Goal: Transaction & Acquisition: Obtain resource

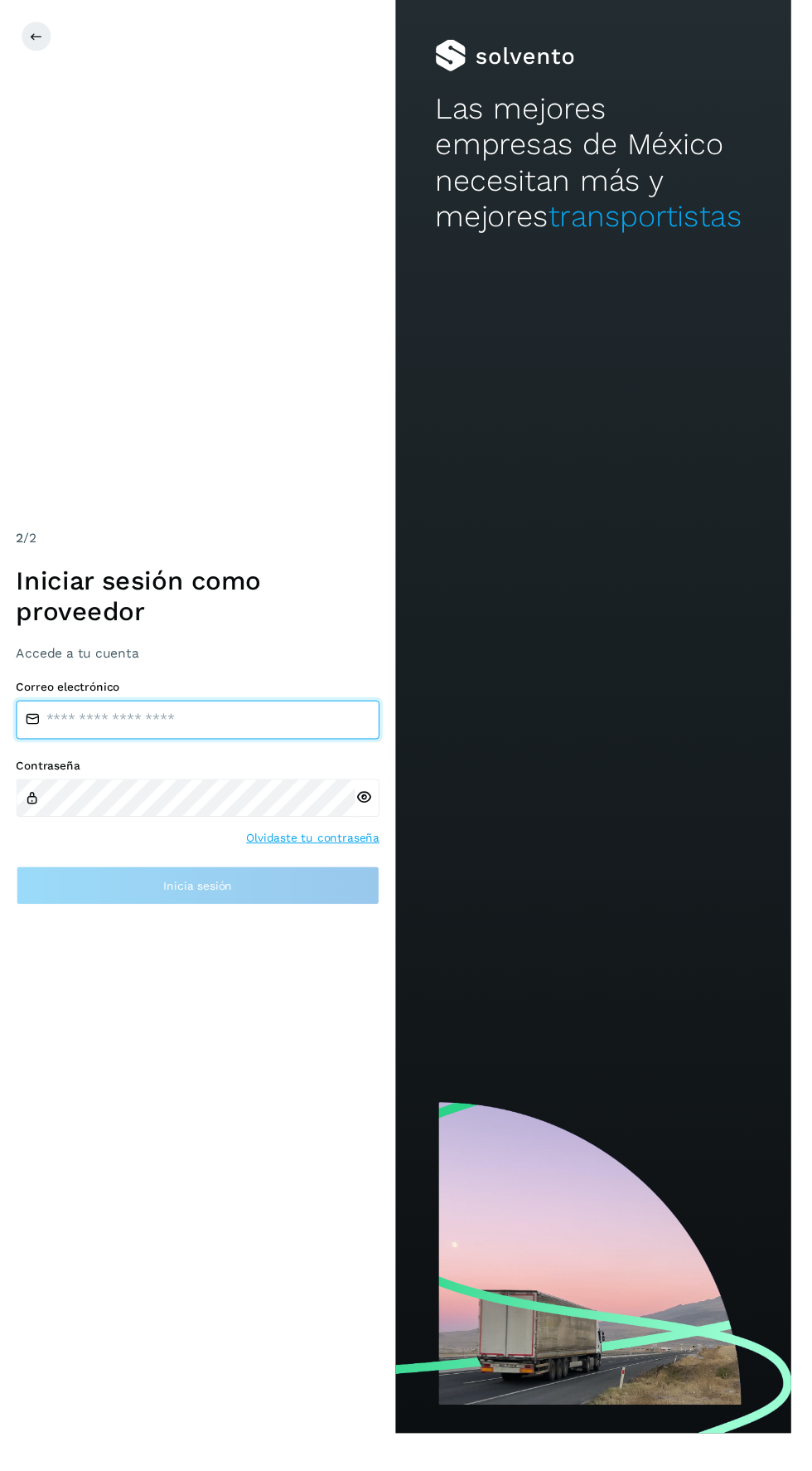
click at [108, 759] on input "email" at bounding box center [203, 738] width 373 height 40
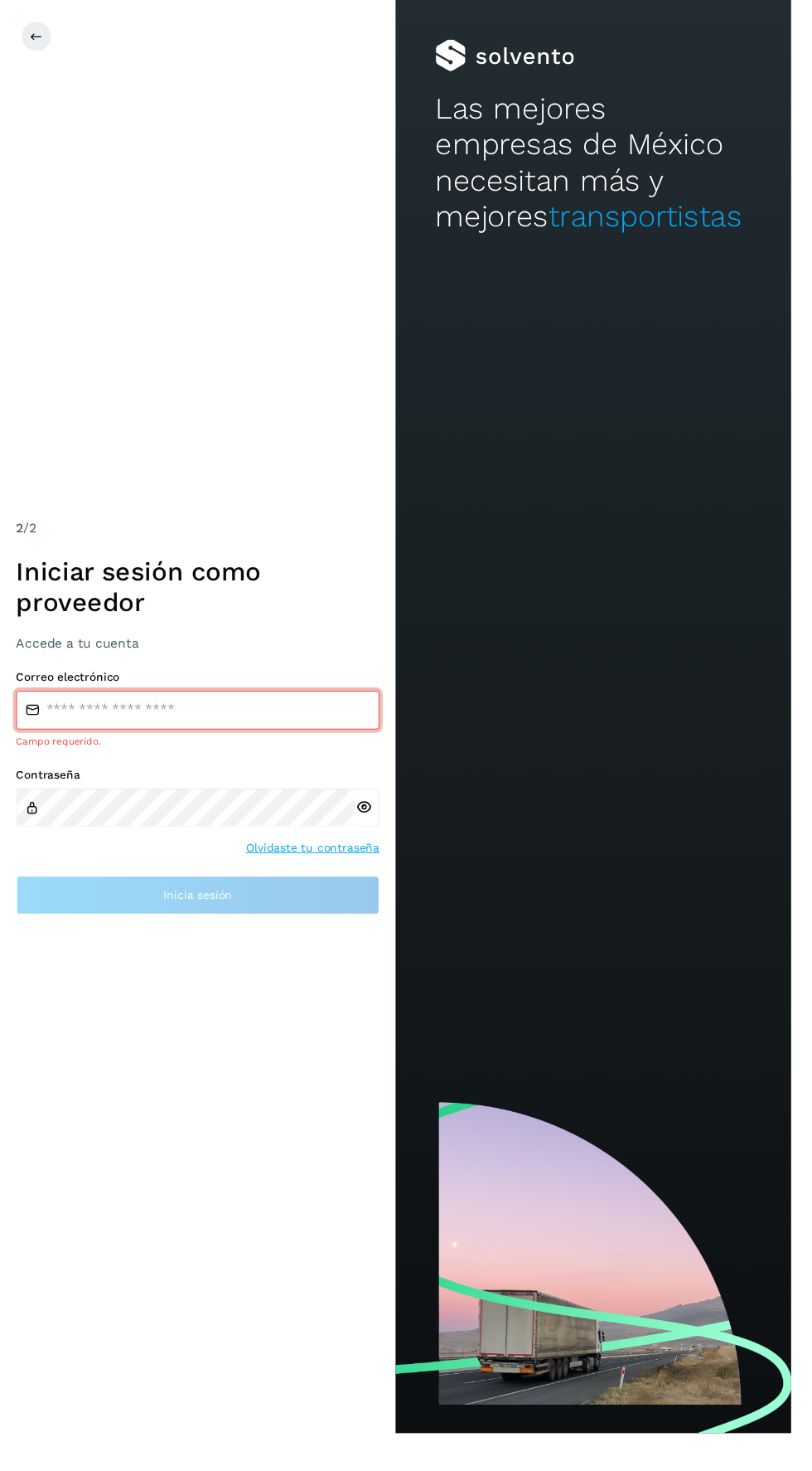
type input "**********"
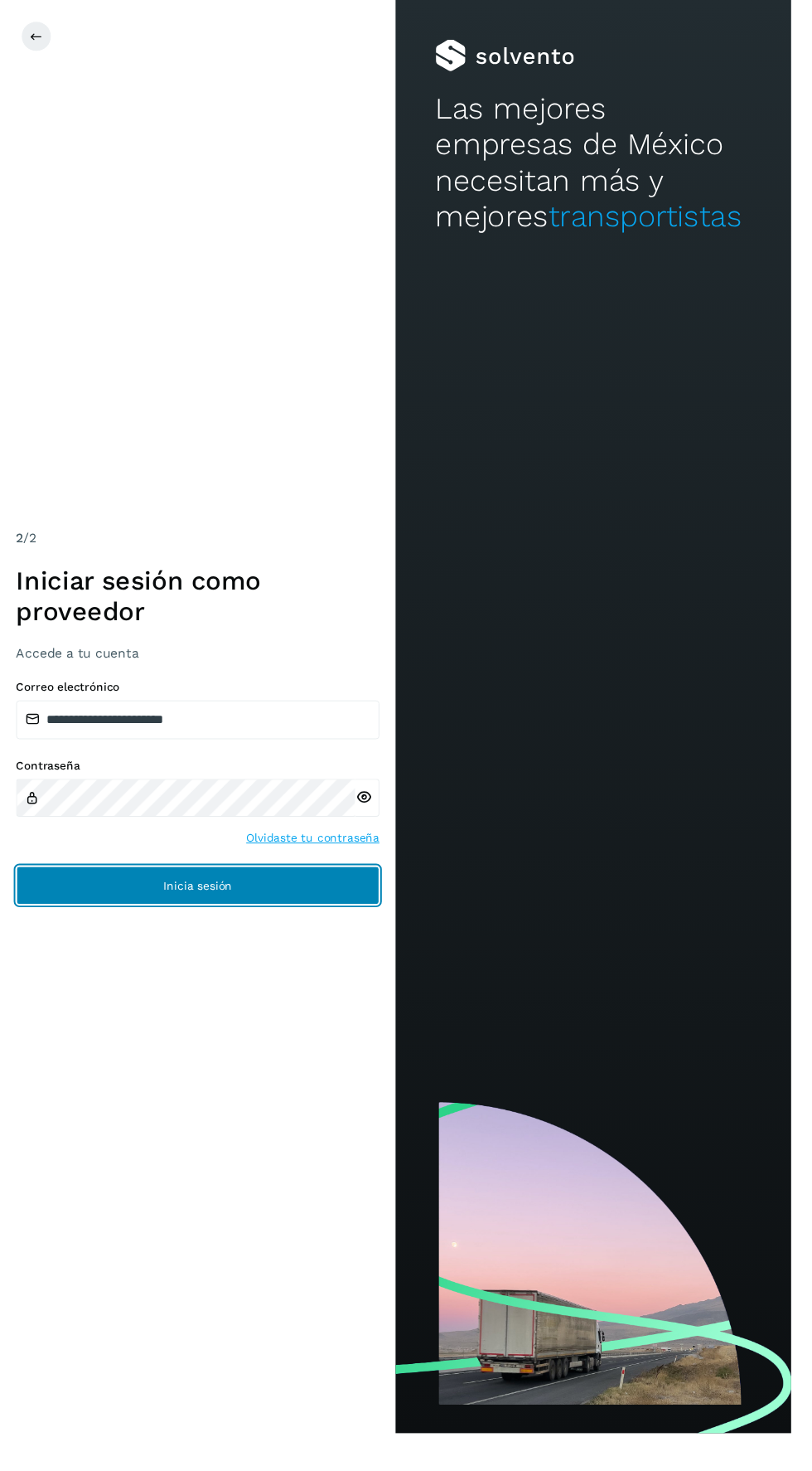
click at [169, 914] on span "Inicia sesión" at bounding box center [204, 909] width 70 height 12
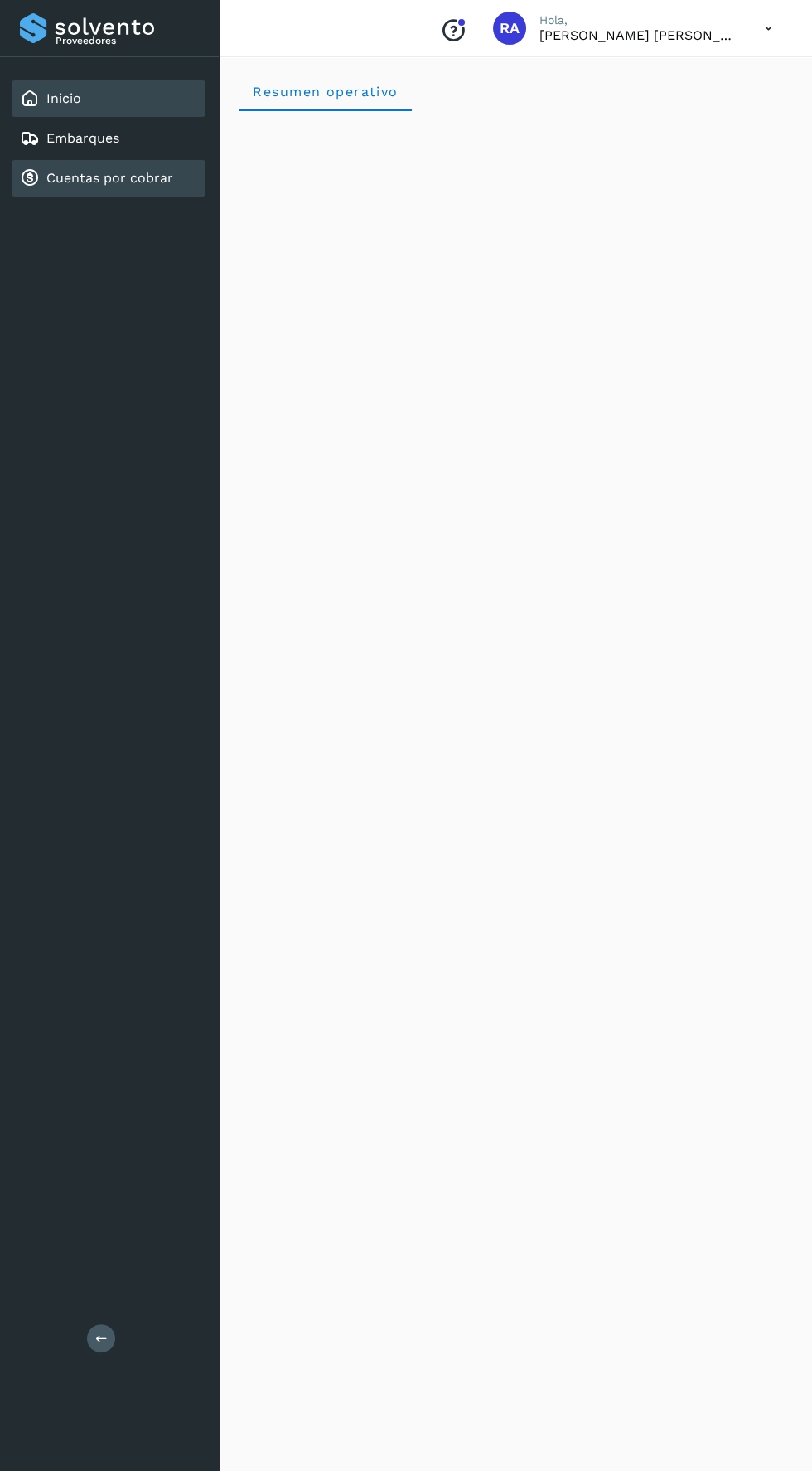
click at [104, 177] on link "Cuentas por cobrar" at bounding box center [109, 178] width 127 height 16
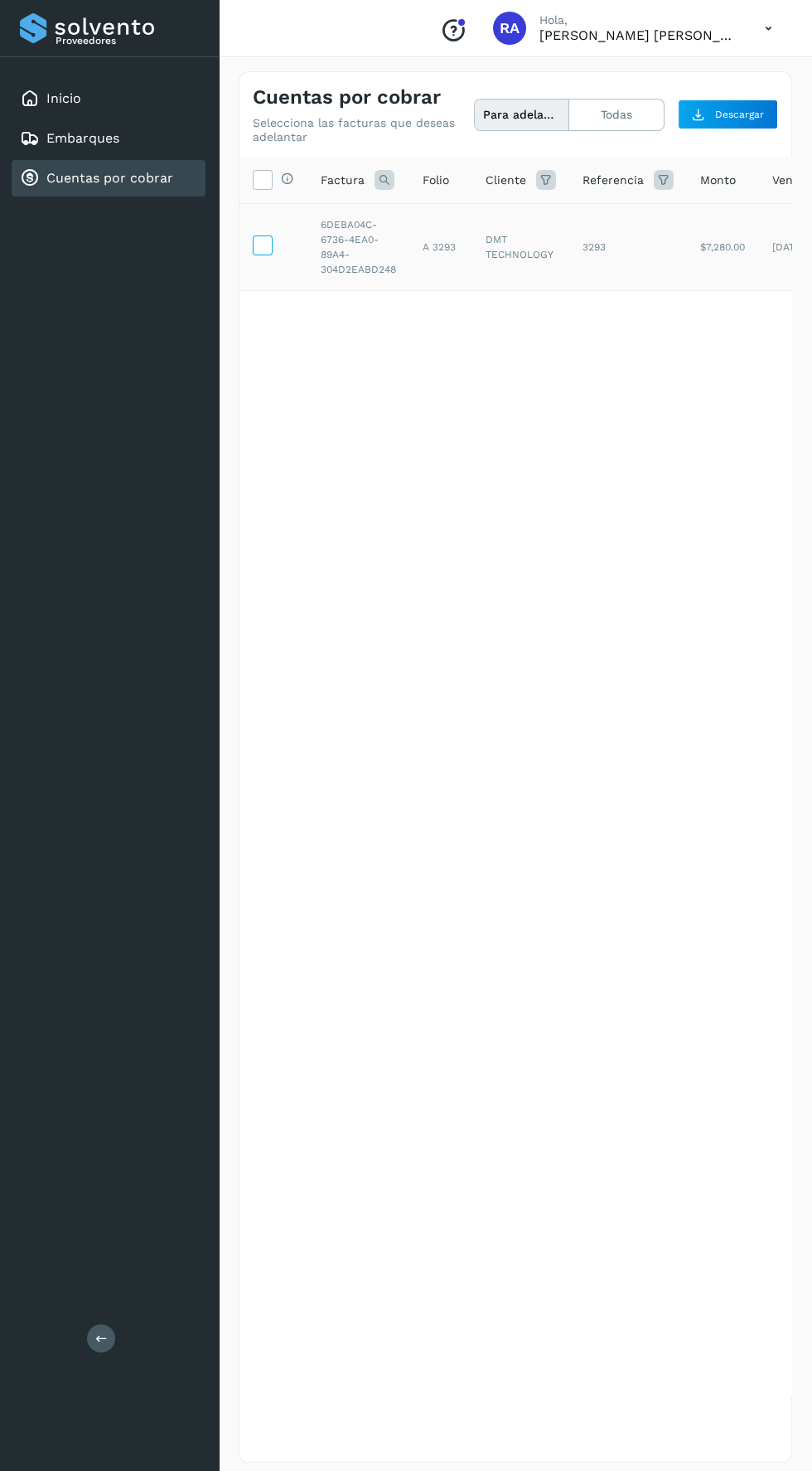
click at [266, 245] on icon at bounding box center [262, 244] width 18 height 18
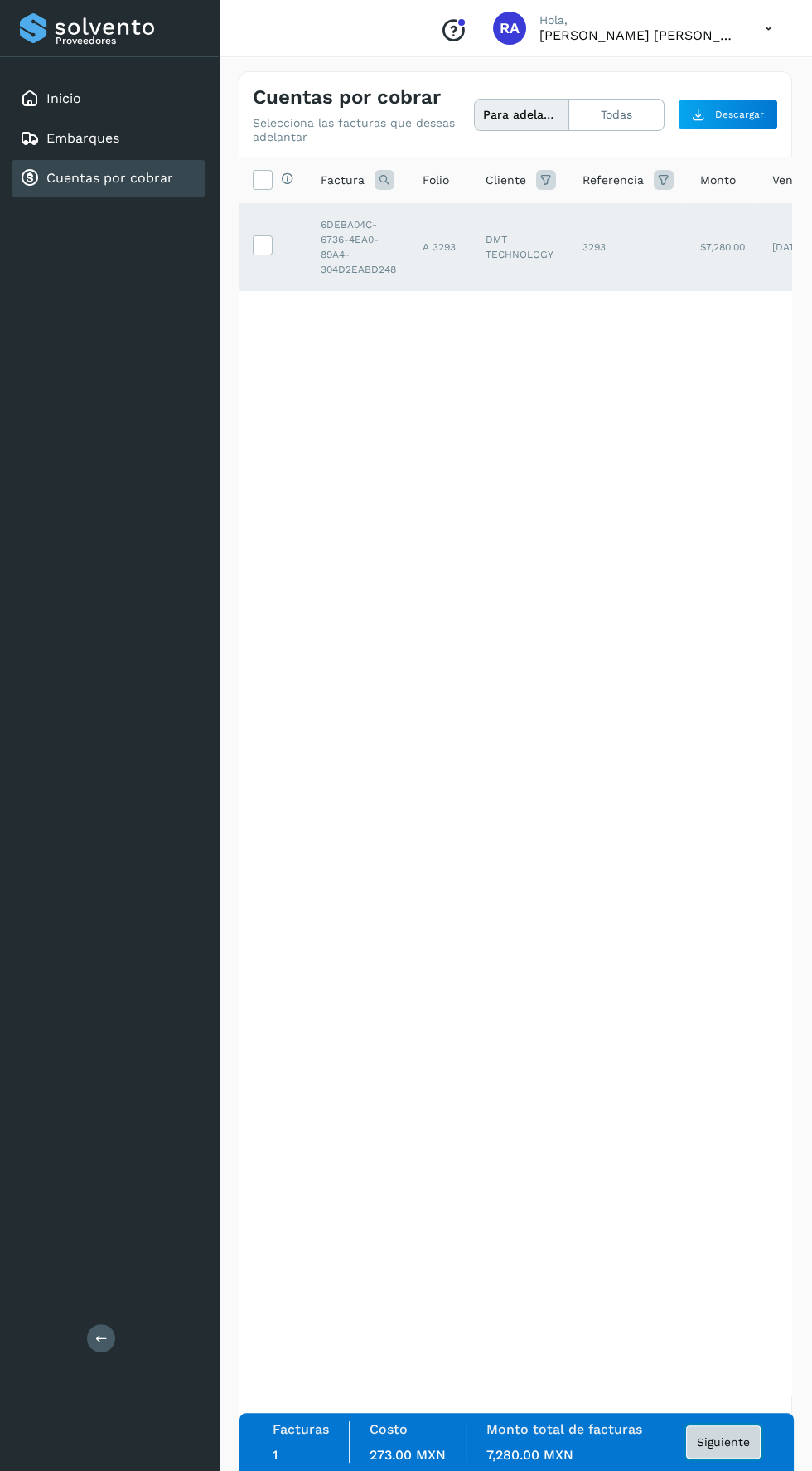
click at [705, 1447] on span "Siguiente" at bounding box center [723, 1442] width 53 height 12
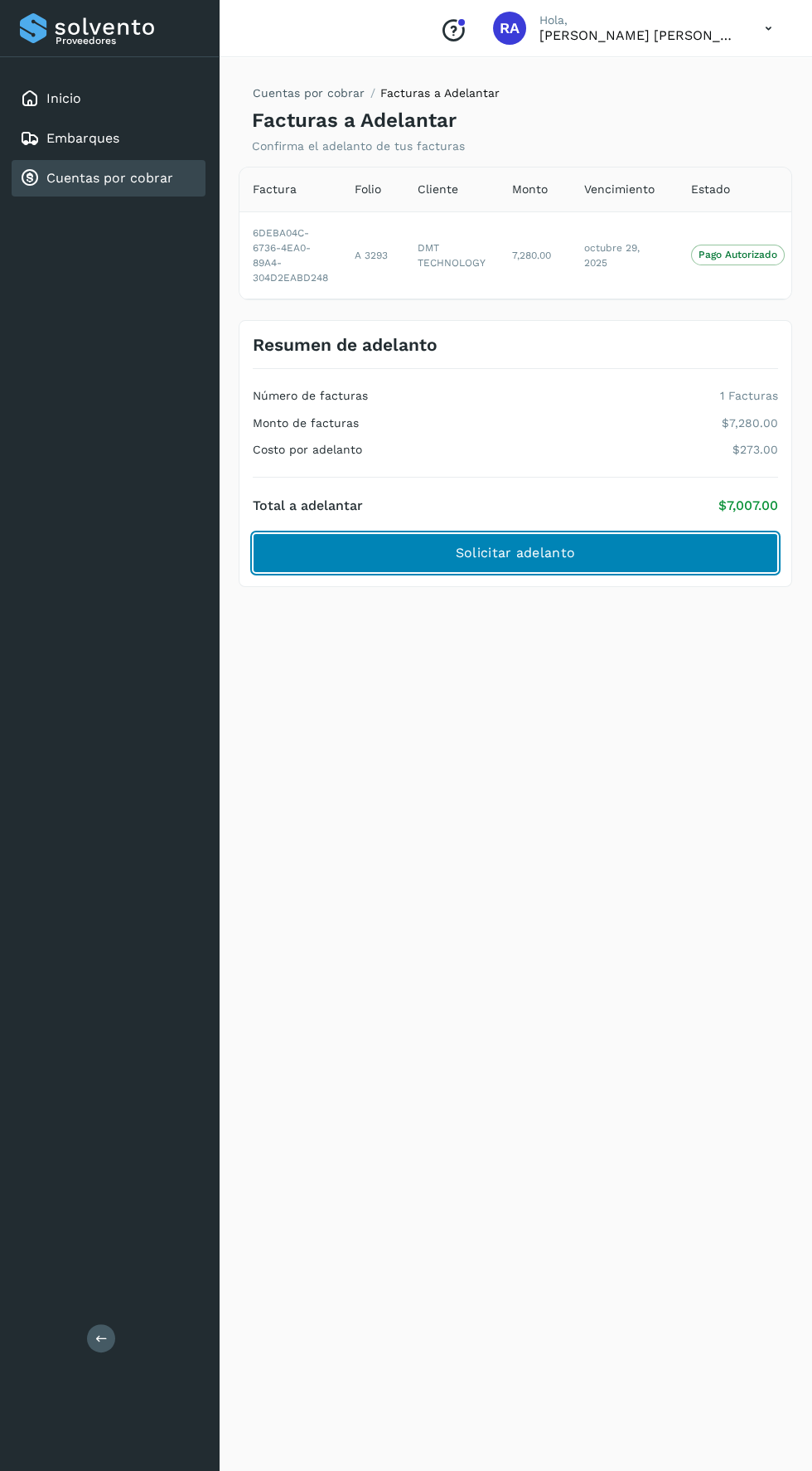
click at [435, 536] on button "Solicitar adelanto" at bounding box center [516, 553] width 526 height 40
